Goal: Task Accomplishment & Management: Complete application form

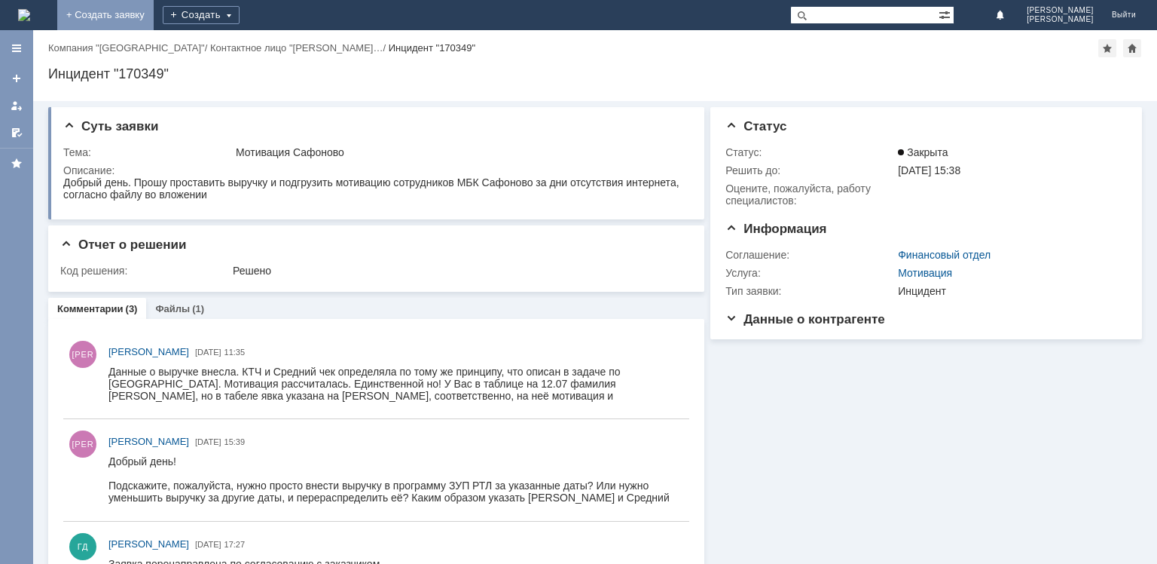
click at [154, 20] on link "+ Создать заявку" at bounding box center [105, 15] width 96 height 30
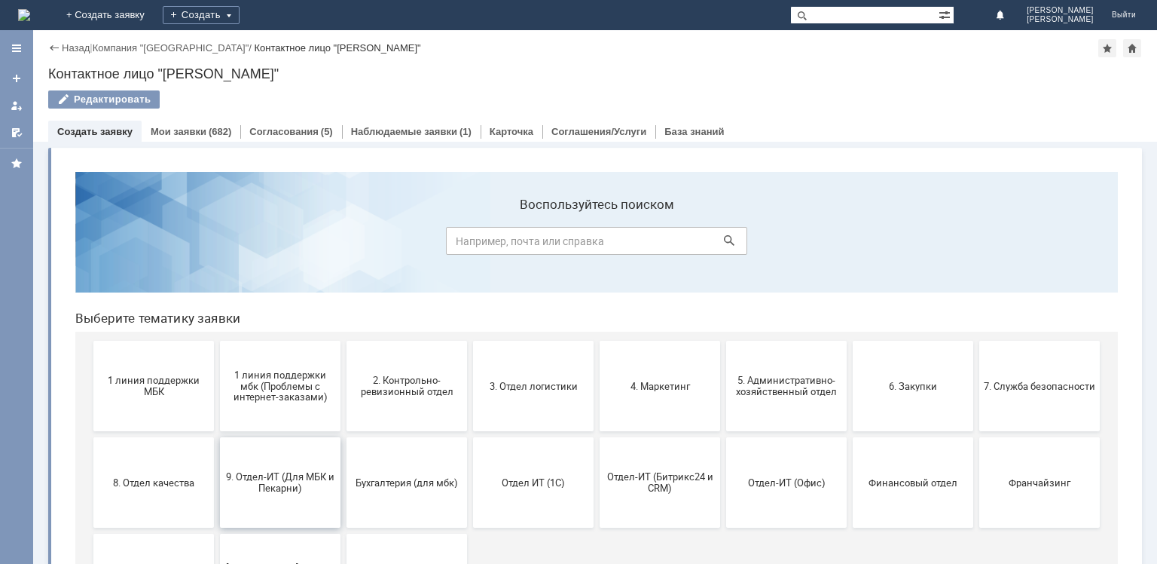
click at [259, 477] on span "9. Отдел-ИТ (Для МБК и Пекарни)" at bounding box center [281, 482] width 112 height 23
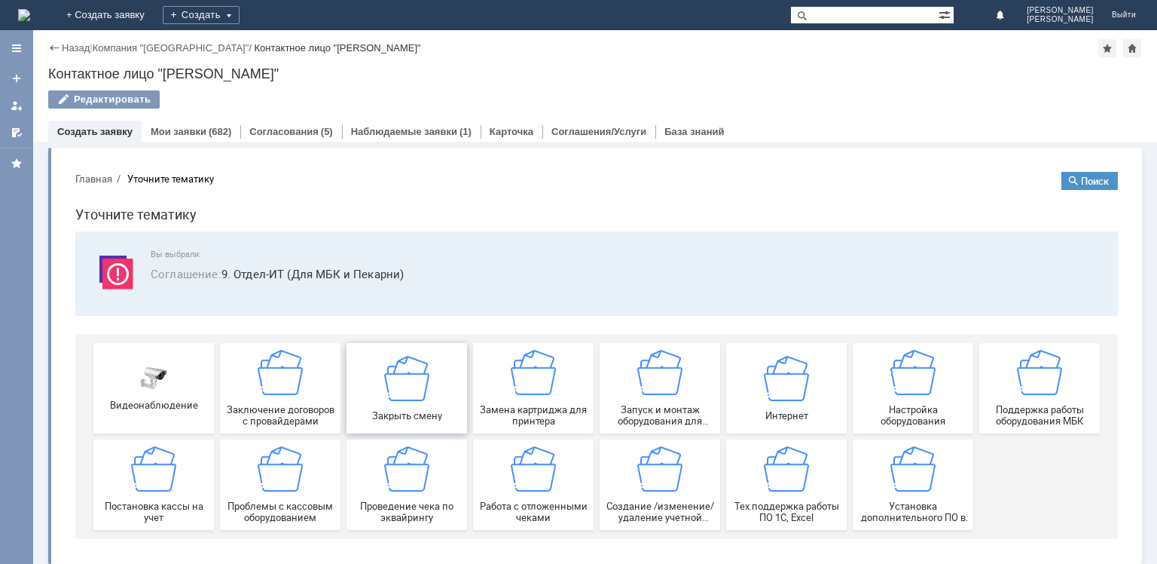
scroll to position [6, 0]
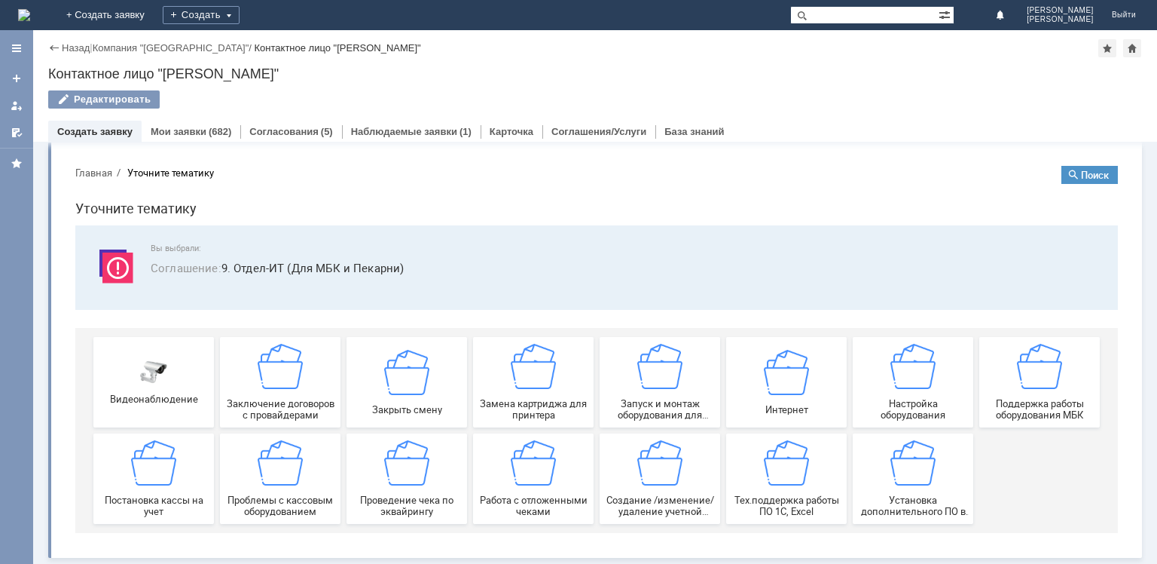
click at [640, 472] on img at bounding box center [660, 462] width 45 height 45
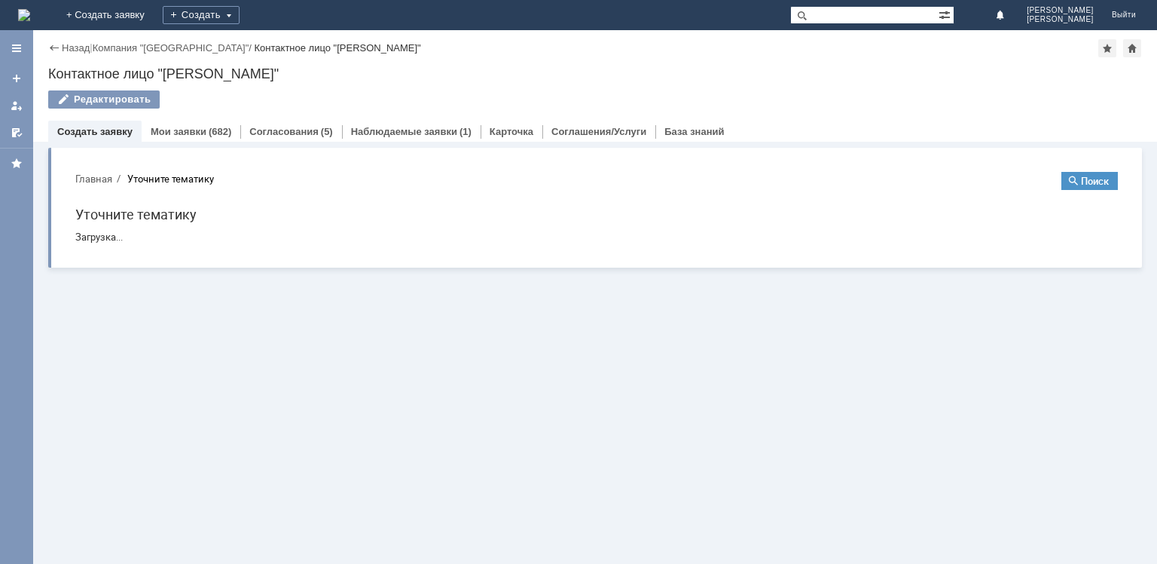
scroll to position [0, 0]
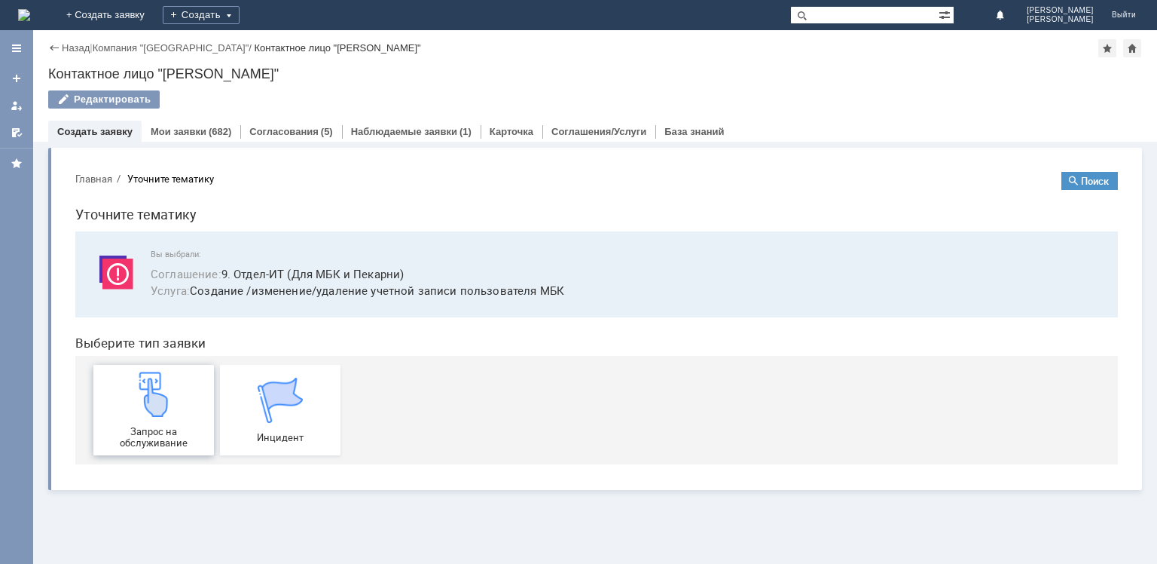
click at [166, 426] on span "Запрос на обслуживание" at bounding box center [154, 437] width 112 height 23
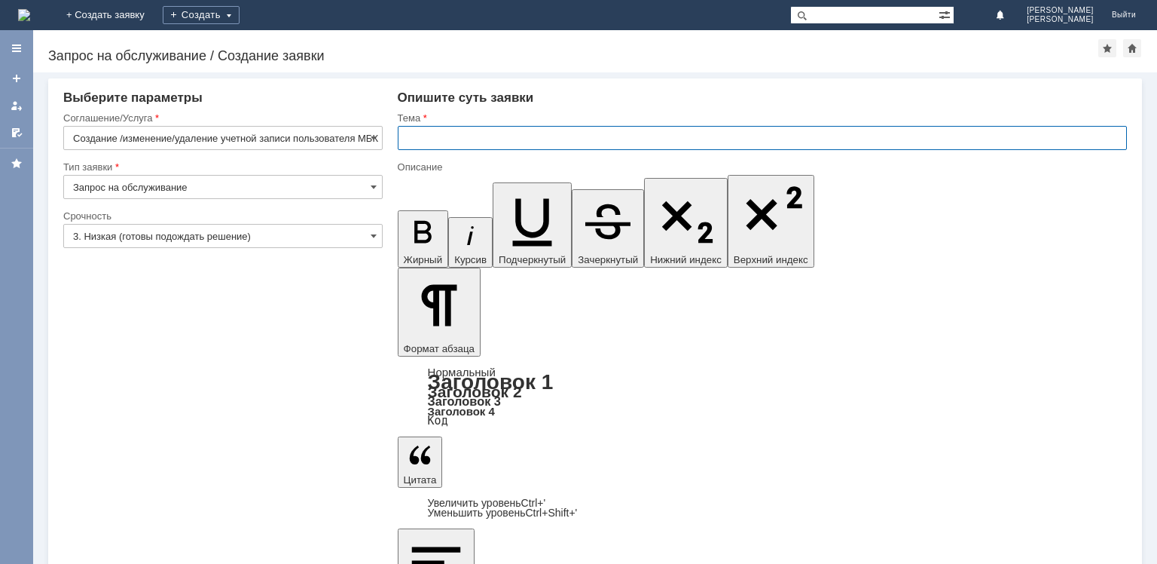
drag, startPoint x: 438, startPoint y: 141, endPoint x: 427, endPoint y: 135, distance: 12.8
click at [436, 141] on input "text" at bounding box center [762, 138] width 729 height 24
type input "доступ"
